Goal: Register for event/course

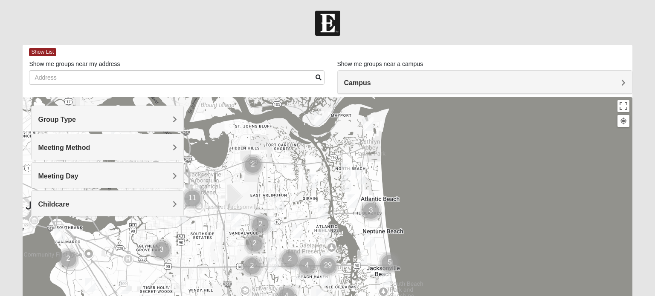
click at [147, 121] on h4 "Group Type" at bounding box center [107, 119] width 138 height 8
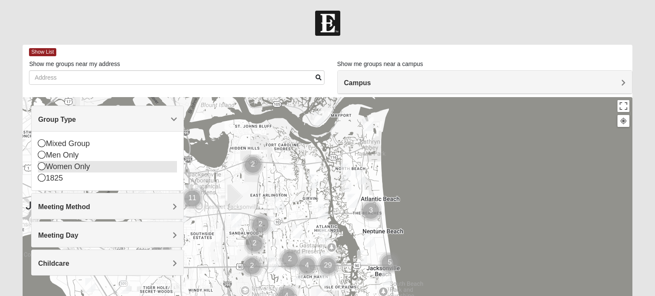
click at [95, 168] on div "Women Only" at bounding box center [107, 167] width 138 height 12
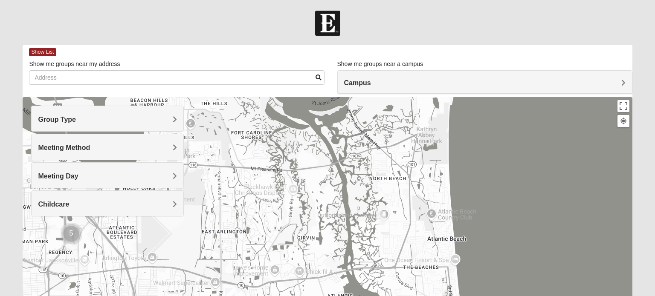
drag, startPoint x: 418, startPoint y: 233, endPoint x: 412, endPoint y: 216, distance: 18.3
click at [412, 216] on div at bounding box center [327, 267] width 609 height 341
click at [381, 219] on img "Womens Gatch 32233" at bounding box center [380, 218] width 17 height 21
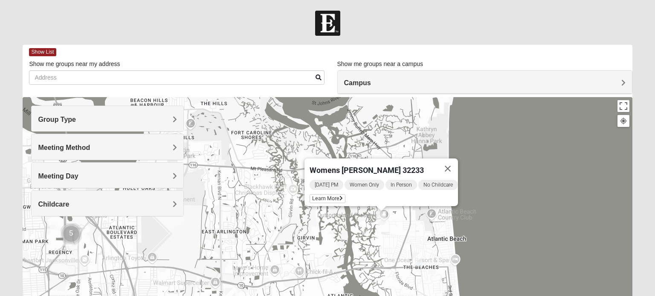
click at [419, 258] on img "Womens Foran 32233" at bounding box center [416, 259] width 17 height 21
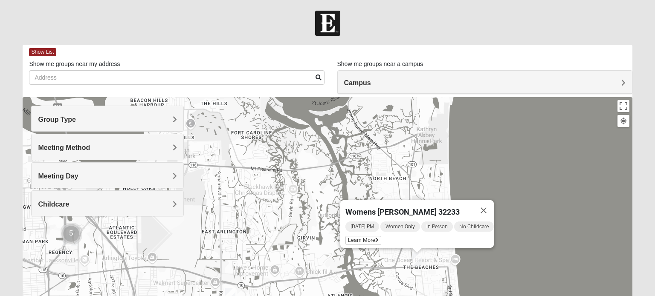
click at [504, 162] on div "Womens Foran 32233 Wednesday PM Women Only In Person No Childcare Learn More" at bounding box center [327, 267] width 609 height 341
click at [490, 204] on button "Close" at bounding box center [483, 210] width 20 height 20
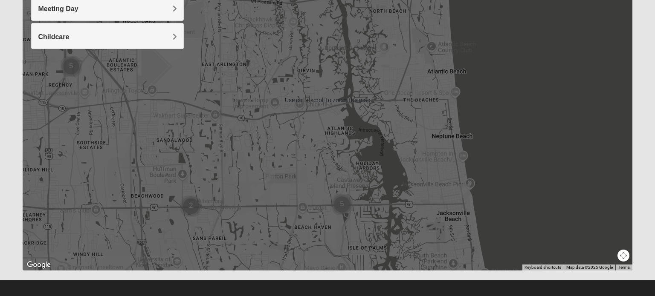
scroll to position [168, 0]
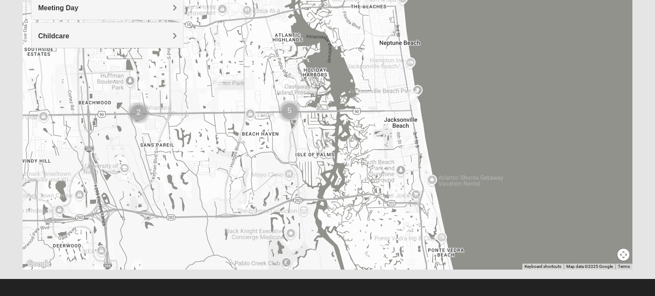
drag, startPoint x: 410, startPoint y: 186, endPoint x: 356, endPoint y: 91, distance: 109.9
click at [356, 91] on div at bounding box center [327, 99] width 609 height 341
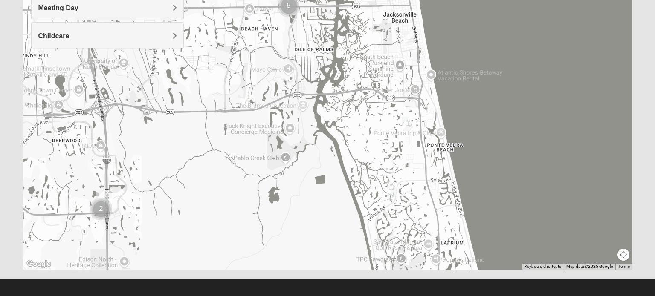
drag, startPoint x: 380, startPoint y: 193, endPoint x: 378, endPoint y: 81, distance: 111.7
click at [378, 81] on div at bounding box center [327, 99] width 609 height 341
click at [407, 123] on img "Womens Barker/Johnson 32082" at bounding box center [406, 123] width 17 height 21
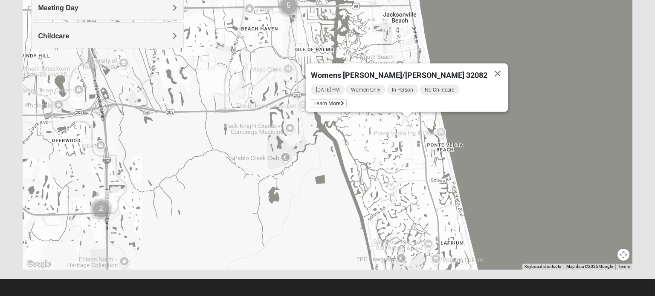
click at [392, 190] on img "Womens Paul 32082" at bounding box center [391, 189] width 17 height 21
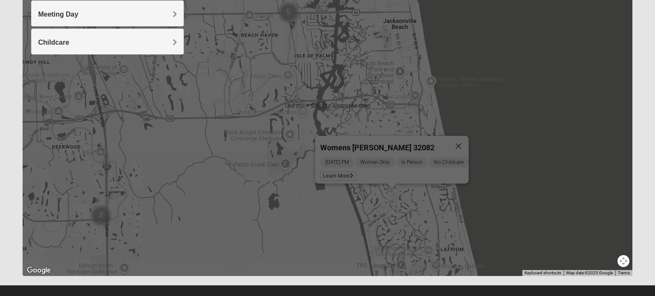
scroll to position [162, 0]
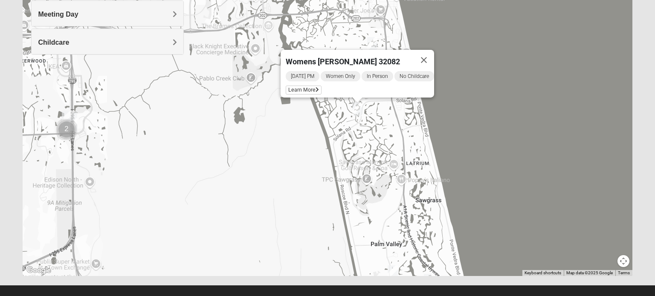
drag, startPoint x: 430, startPoint y: 210, endPoint x: 391, endPoint y: 114, distance: 103.4
click at [391, 114] on div "Womens Paul 32082 Tuesday PM Women Only In Person No Childcare Learn More" at bounding box center [327, 105] width 609 height 341
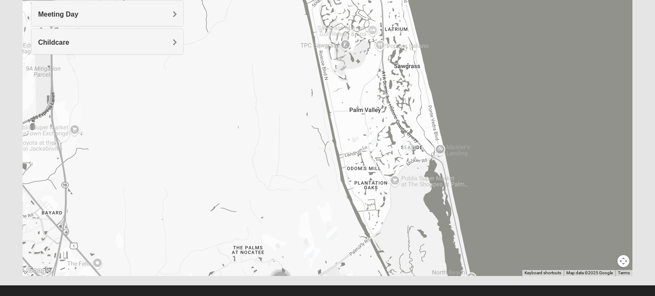
drag, startPoint x: 410, startPoint y: 219, endPoint x: 388, endPoint y: 84, distance: 137.2
click at [388, 84] on div "Womens Paul 32082 Tuesday PM Women Only In Person No Childcare Learn More" at bounding box center [327, 105] width 609 height 341
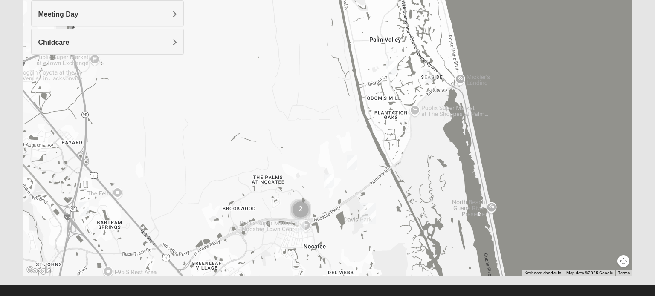
drag, startPoint x: 417, startPoint y: 205, endPoint x: 439, endPoint y: 126, distance: 82.8
click at [439, 126] on div "Womens Paul 32082 Tuesday PM Women Only In Person No Childcare Learn More" at bounding box center [327, 105] width 609 height 341
click at [427, 79] on img "Womens Beeson 32082" at bounding box center [427, 76] width 17 height 21
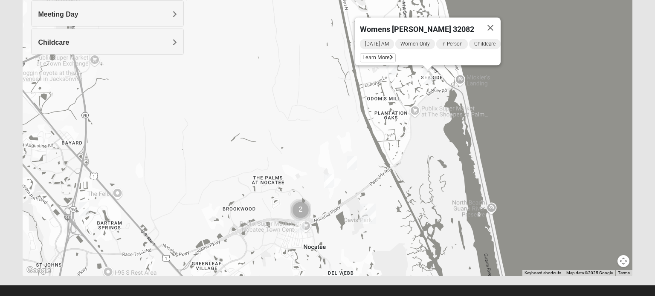
click at [390, 69] on img "Womens Reeves 32082" at bounding box center [391, 68] width 17 height 21
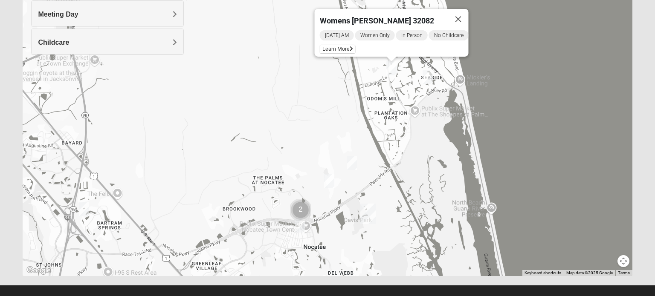
click at [429, 80] on img "Womens Beeson 32082" at bounding box center [427, 76] width 17 height 21
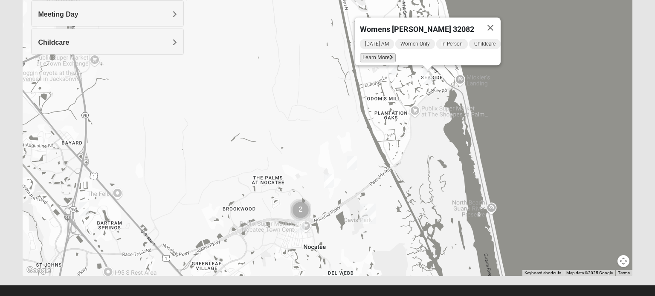
click at [381, 53] on span "Learn More" at bounding box center [378, 57] width 36 height 9
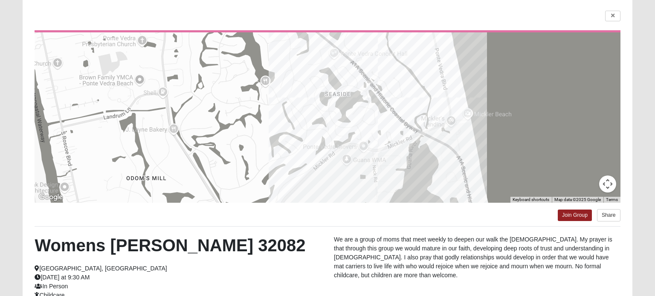
scroll to position [57, 0]
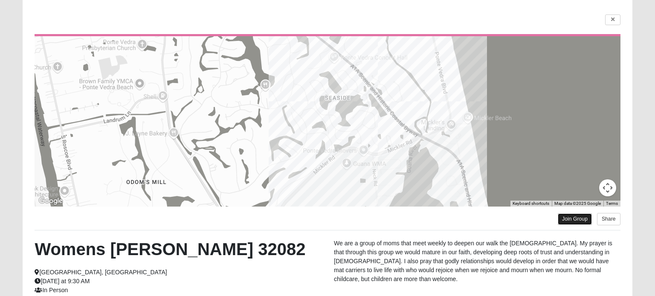
click at [579, 221] on link "Join Group" at bounding box center [574, 219] width 34 height 12
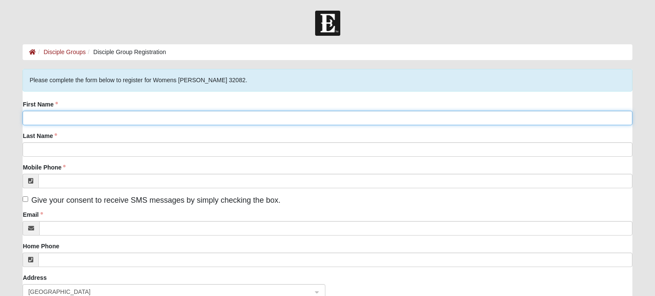
click at [403, 112] on input "First Name" at bounding box center [327, 118] width 609 height 14
type input "Summer"
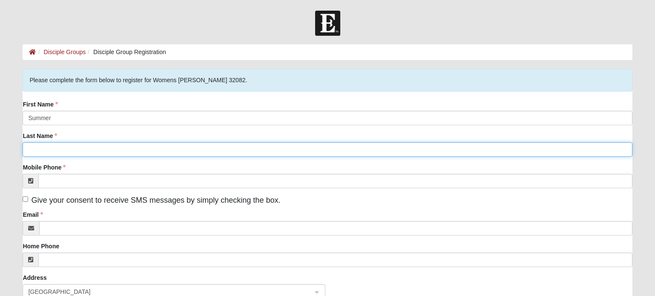
click at [356, 152] on input "Last Name" at bounding box center [327, 149] width 609 height 14
type input "Scholl"
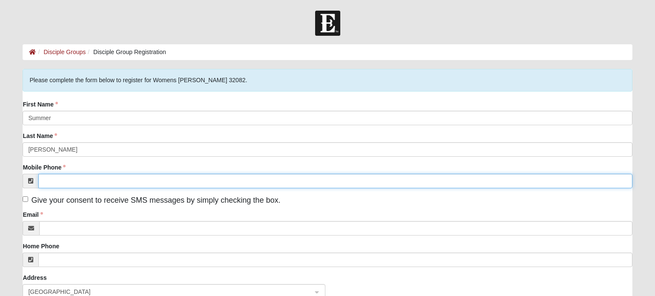
click at [292, 177] on input "Mobile Phone" at bounding box center [334, 181] width 593 height 14
type input "(732) 859-2432"
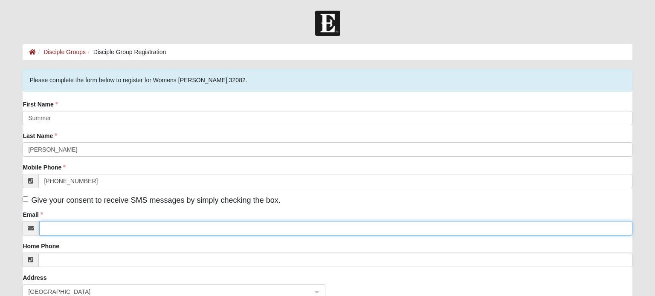
type input "sumscholl14@gmail.com"
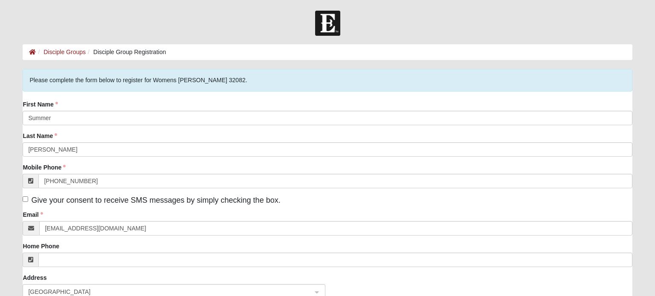
type input "622 Princeton Avenue"
type input "Brick Township"
type input "08724"
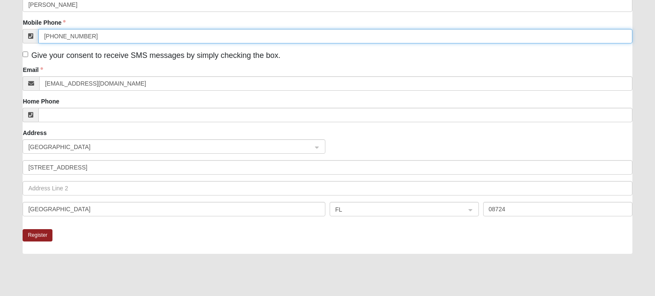
scroll to position [145, 0]
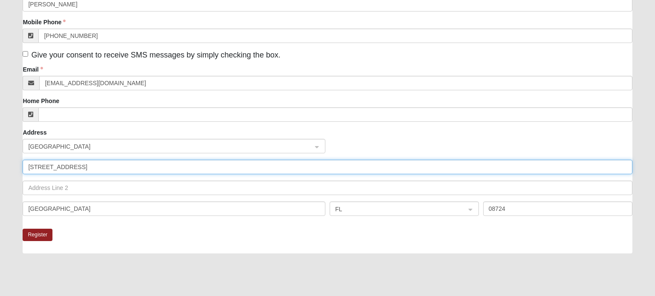
click at [185, 170] on input "622 Princeton Avenue" at bounding box center [327, 167] width 609 height 14
type input "47 Carbonell Place"
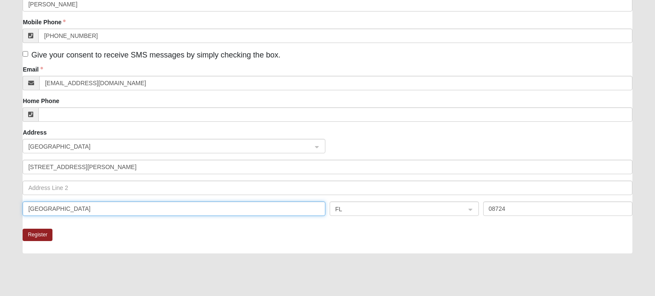
click at [134, 212] on input "Brick Township" at bounding box center [174, 209] width 303 height 14
type input "St. Augustine"
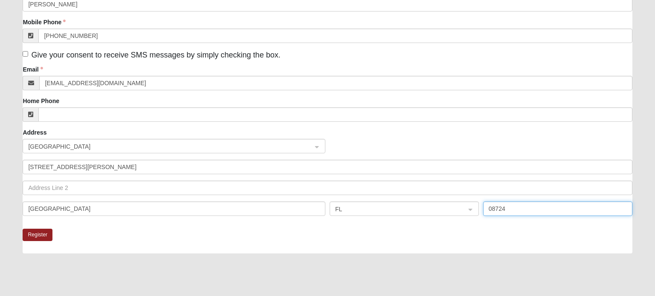
click at [522, 207] on input "08724" at bounding box center [557, 209] width 149 height 14
type input "32095"
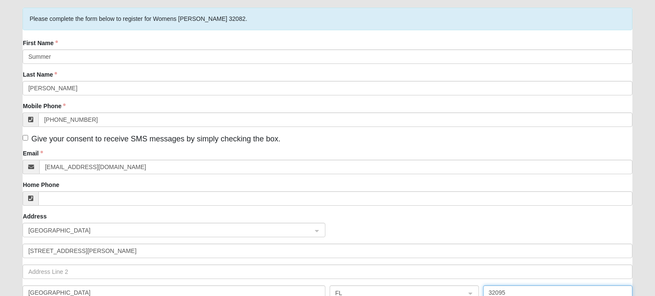
scroll to position [61, 0]
click at [216, 140] on span "Give your consent to receive SMS messages by simply checking the box." at bounding box center [155, 139] width 249 height 9
click at [28, 140] on input "Give your consent to receive SMS messages by simply checking the box." at bounding box center [26, 138] width 6 height 6
checkbox input "true"
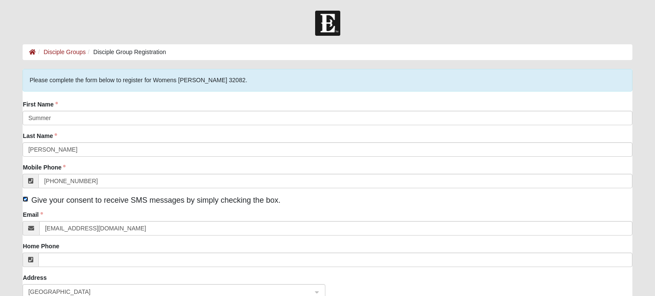
scroll to position [218, 0]
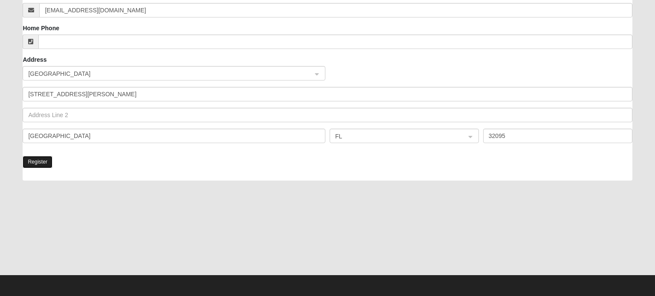
click at [38, 161] on button "Register" at bounding box center [38, 162] width 30 height 12
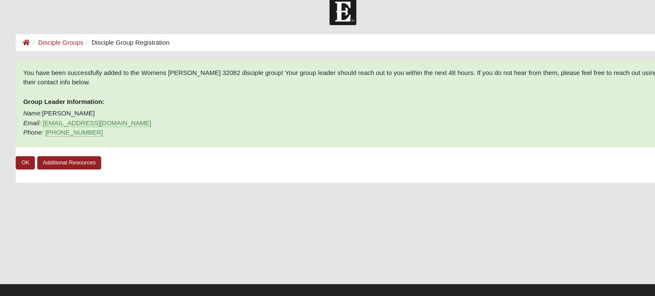
scroll to position [3, 0]
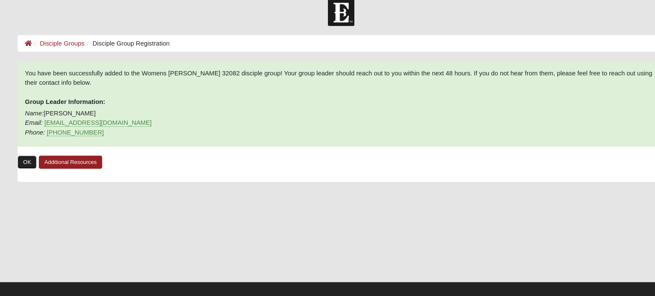
click at [32, 164] on link "OK" at bounding box center [32, 162] width 18 height 12
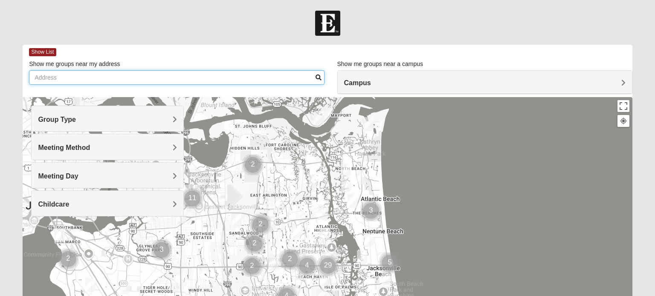
click at [188, 76] on input "Show me groups near my address" at bounding box center [176, 77] width 295 height 14
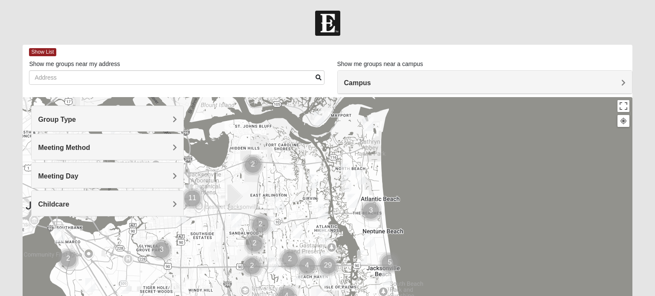
click at [157, 122] on h4 "Group Type" at bounding box center [107, 119] width 138 height 8
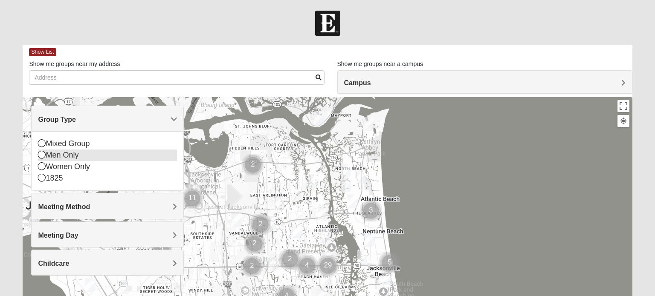
click at [66, 156] on div "Men Only" at bounding box center [107, 156] width 138 height 12
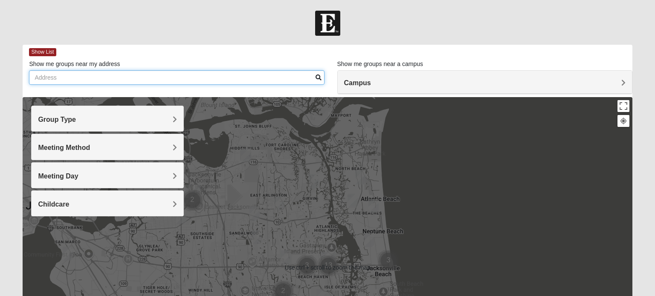
click at [143, 78] on input "Show me groups near my address" at bounding box center [176, 77] width 295 height 14
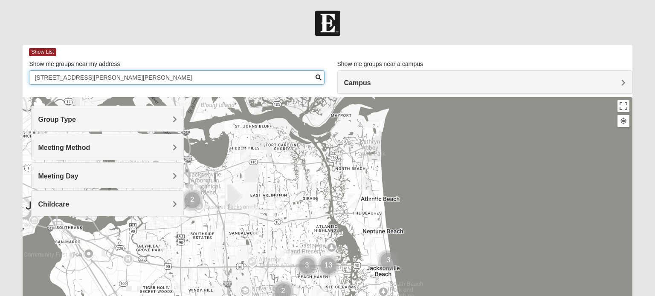
click at [86, 79] on input "47 carbonell St, AUgustine" at bounding box center [176, 77] width 295 height 14
click at [76, 79] on input "47 carbonell St, Augustine" at bounding box center [176, 77] width 295 height 14
click at [147, 82] on input "47 carbonell St. Augustine" at bounding box center [176, 77] width 295 height 14
click at [69, 78] on input "47 carbonell St. Augustine" at bounding box center [176, 77] width 295 height 14
type input "[STREET_ADDRESS][PERSON_NAME][PERSON_NAME]"
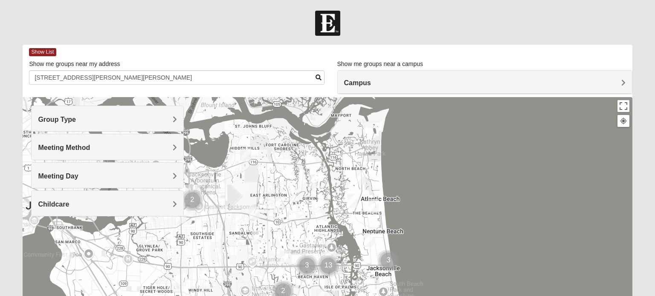
click at [317, 79] on span at bounding box center [318, 78] width 6 height 6
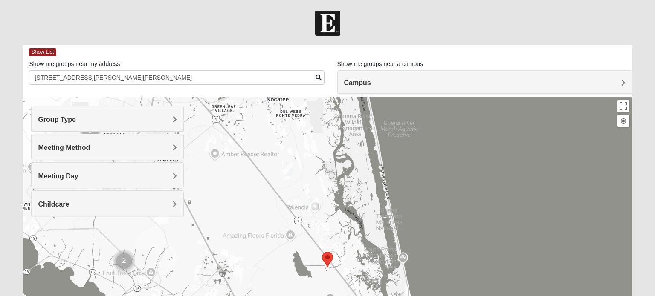
click at [312, 205] on img "Mens Holtz 32095" at bounding box center [312, 205] width 17 height 21
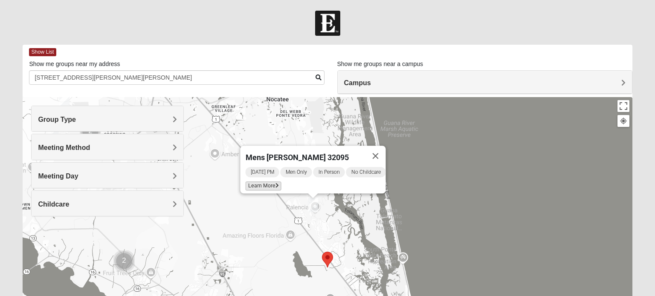
click at [270, 182] on span "Learn More" at bounding box center [263, 186] width 36 height 9
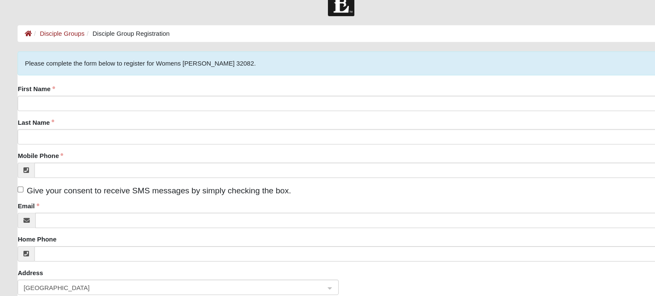
scroll to position [3, 0]
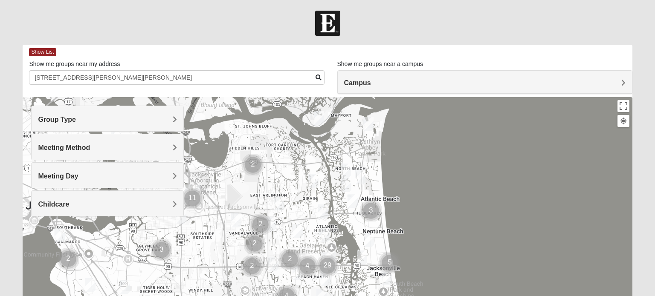
click at [153, 150] on h4 "Meeting Method" at bounding box center [107, 148] width 138 height 8
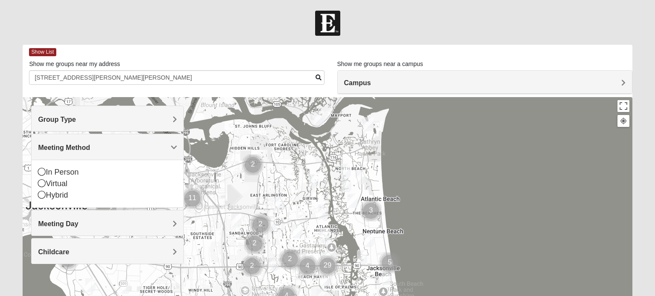
click at [153, 150] on h4 "Meeting Method" at bounding box center [107, 148] width 138 height 8
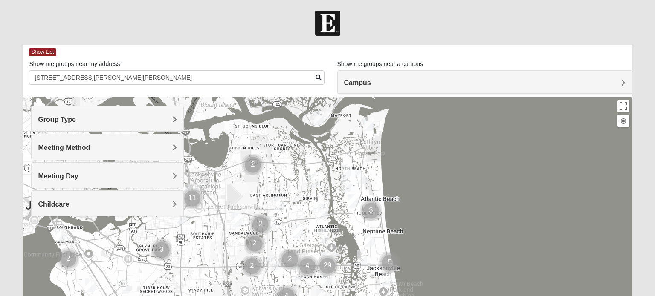
click at [142, 119] on h4 "Group Type" at bounding box center [107, 119] width 138 height 8
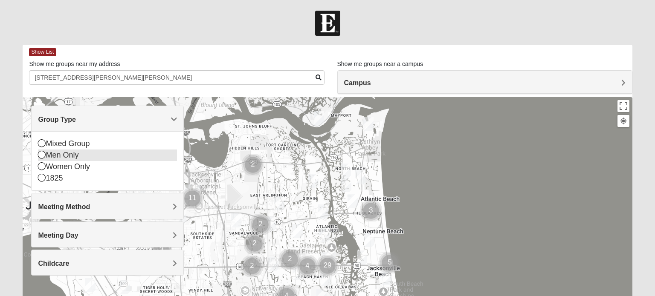
click at [76, 157] on div "Men Only" at bounding box center [107, 156] width 138 height 12
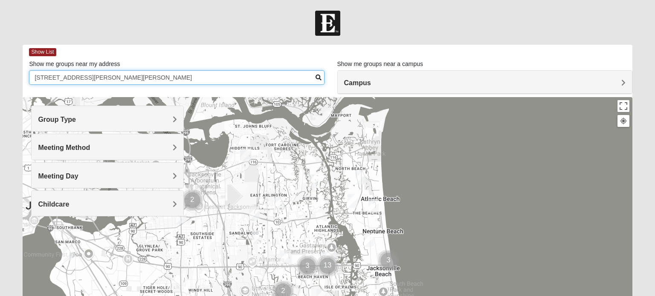
click at [284, 80] on input "[STREET_ADDRESS][PERSON_NAME][PERSON_NAME]" at bounding box center [176, 77] width 295 height 14
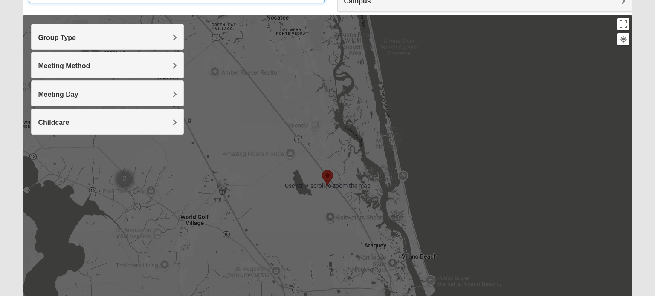
scroll to position [81, 0]
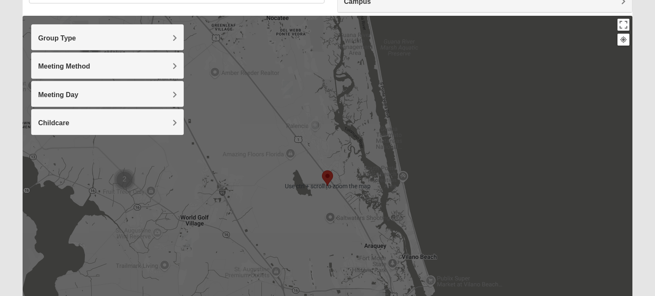
click at [287, 89] on img "Mens Mountford 32081" at bounding box center [287, 88] width 17 height 21
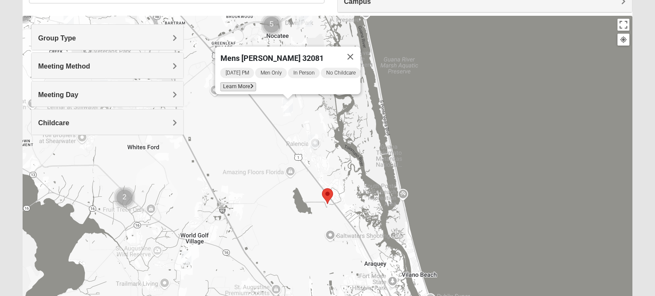
click at [239, 82] on span "Learn More" at bounding box center [238, 86] width 36 height 9
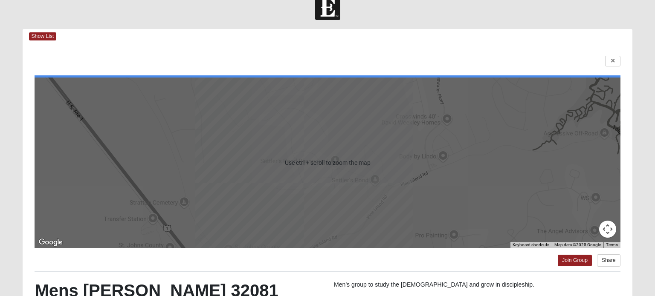
scroll to position [0, 0]
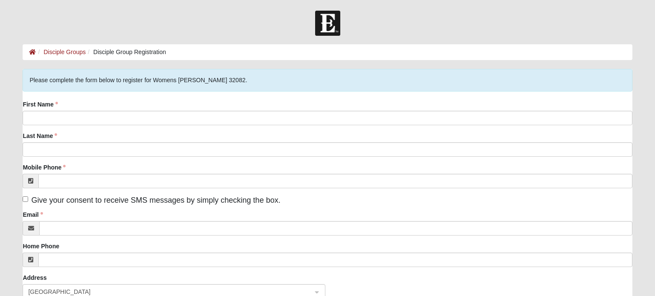
scroll to position [3, 0]
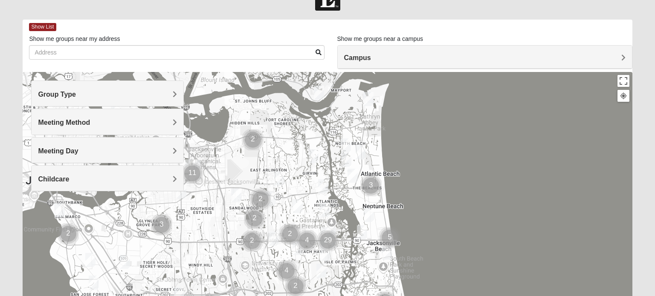
scroll to position [25, 0]
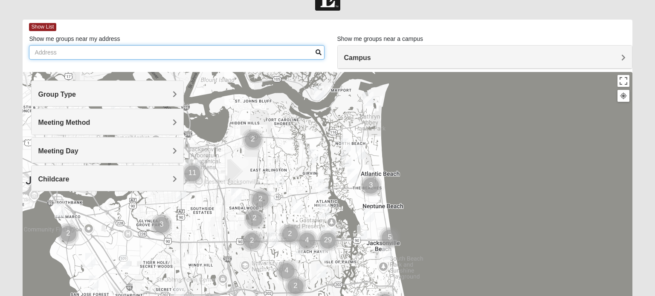
click at [127, 52] on input "Show me groups near my address" at bounding box center [176, 52] width 295 height 14
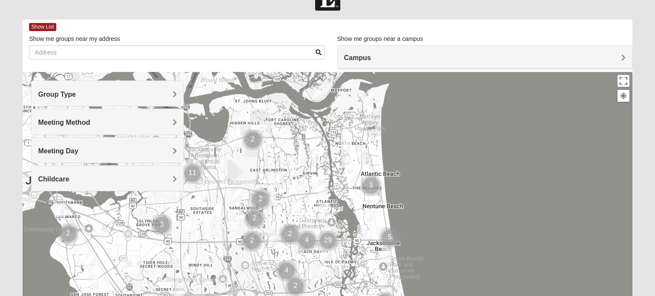
click at [133, 125] on h4 "Meeting Method" at bounding box center [107, 122] width 138 height 8
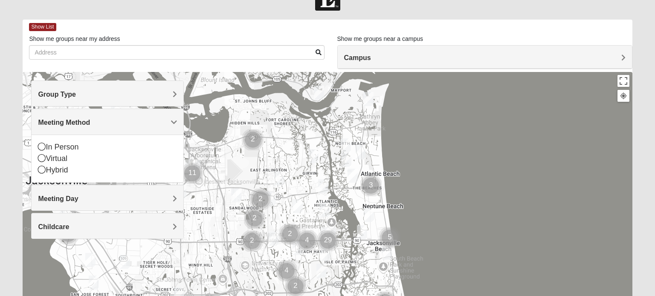
click at [101, 195] on h4 "Meeting Day" at bounding box center [107, 199] width 138 height 8
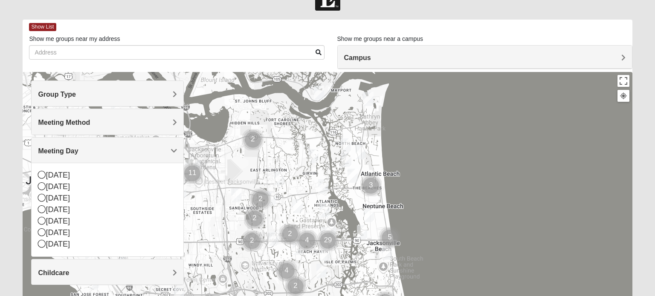
click at [100, 91] on h4 "Group Type" at bounding box center [107, 94] width 138 height 8
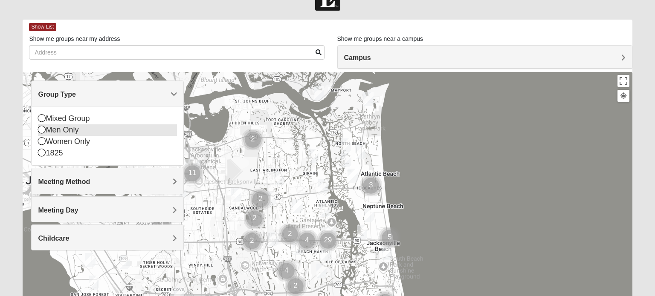
click at [100, 133] on div "Men Only" at bounding box center [107, 130] width 138 height 12
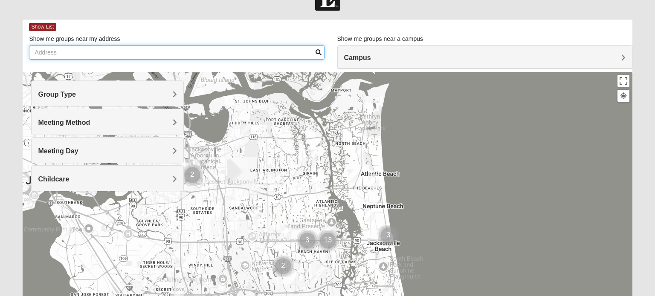
click at [133, 50] on input "Show me groups near my address" at bounding box center [176, 52] width 295 height 14
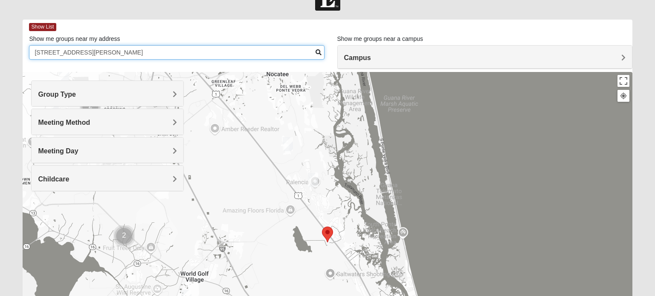
type input "47 carbonell Pl, st, aug"
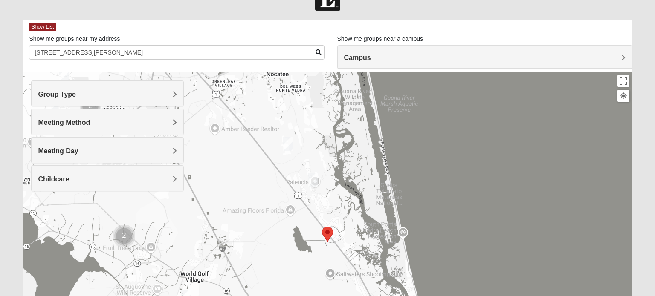
click at [312, 177] on img "Mens Holtz 32095" at bounding box center [312, 180] width 17 height 21
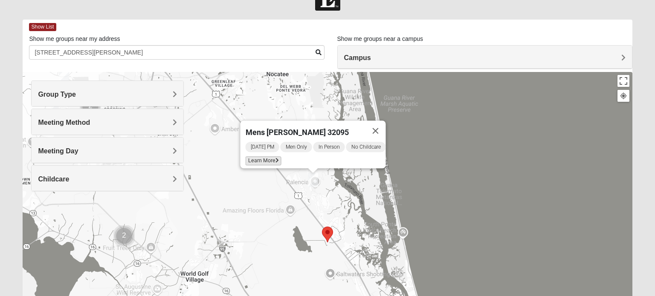
click at [269, 156] on span "Learn More" at bounding box center [263, 160] width 36 height 9
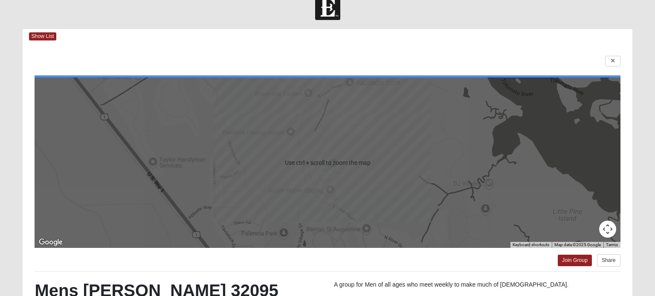
scroll to position [17, 0]
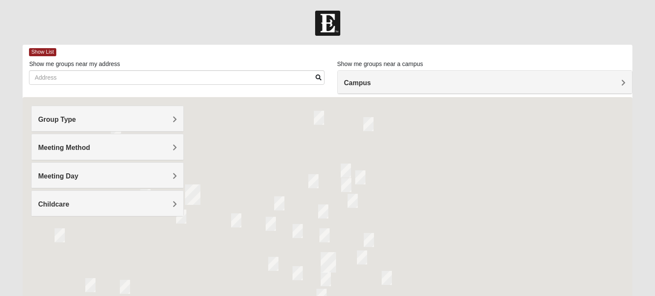
click at [125, 118] on h4 "Group Type" at bounding box center [107, 119] width 138 height 8
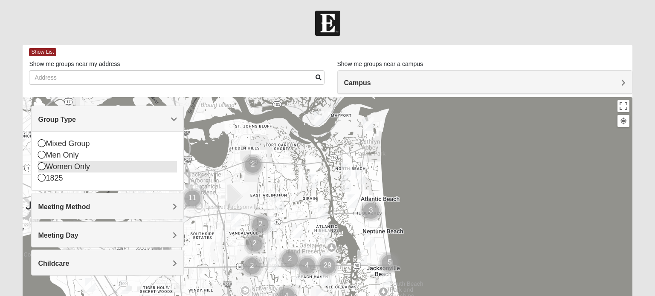
click at [74, 170] on div "Women Only" at bounding box center [107, 167] width 138 height 12
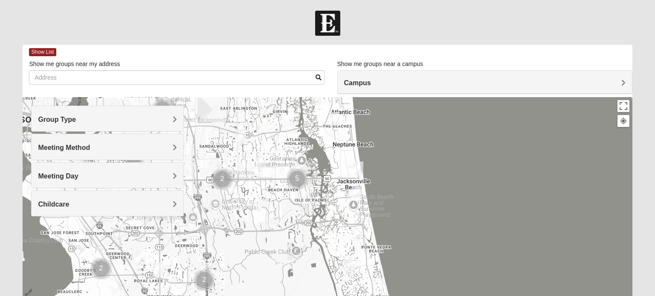
drag, startPoint x: 327, startPoint y: 235, endPoint x: 295, endPoint y: 144, distance: 95.7
click at [295, 144] on div at bounding box center [327, 267] width 609 height 341
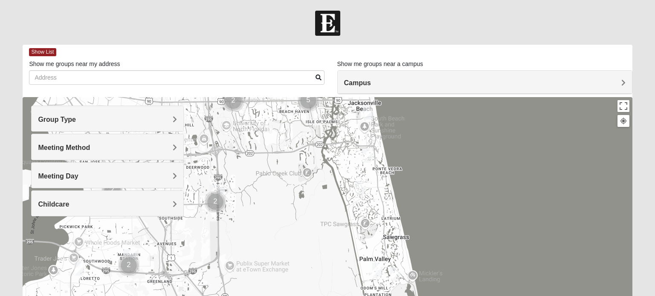
drag, startPoint x: 305, startPoint y: 251, endPoint x: 318, endPoint y: 167, distance: 84.1
click at [318, 167] on div at bounding box center [327, 267] width 609 height 341
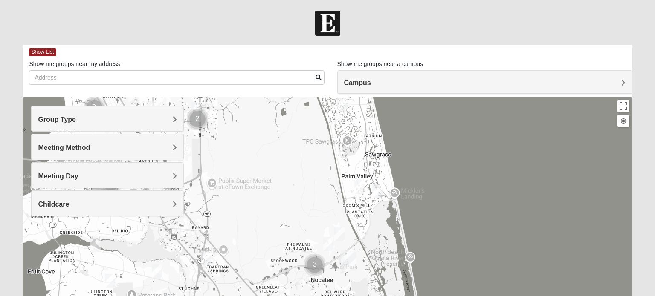
drag, startPoint x: 363, startPoint y: 206, endPoint x: 343, endPoint y: 116, distance: 91.7
click at [343, 116] on div at bounding box center [327, 267] width 609 height 341
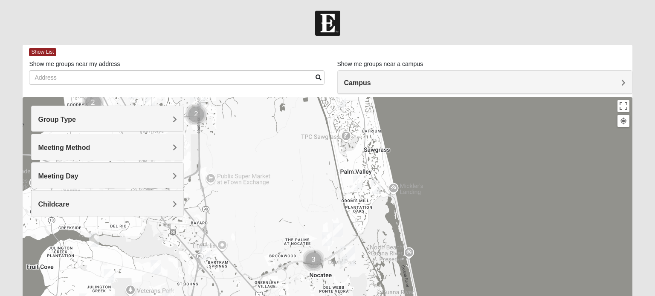
click at [357, 187] on img "Womens Reeves 32082" at bounding box center [357, 182] width 17 height 21
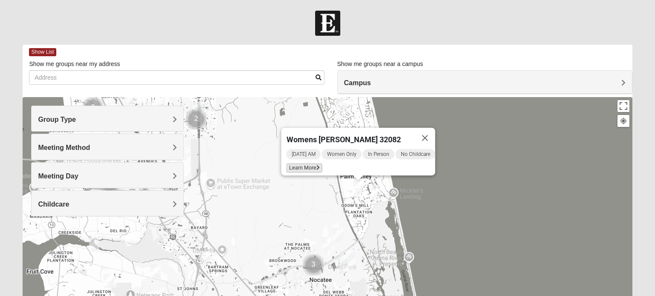
click at [303, 164] on span "Learn More" at bounding box center [304, 168] width 36 height 9
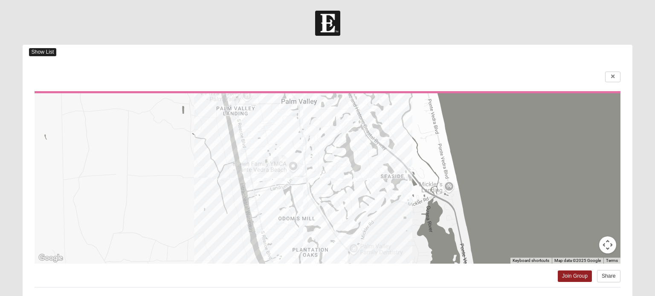
click at [44, 53] on span "Show List" at bounding box center [42, 52] width 27 height 8
